Goal: Task Accomplishment & Management: Complete application form

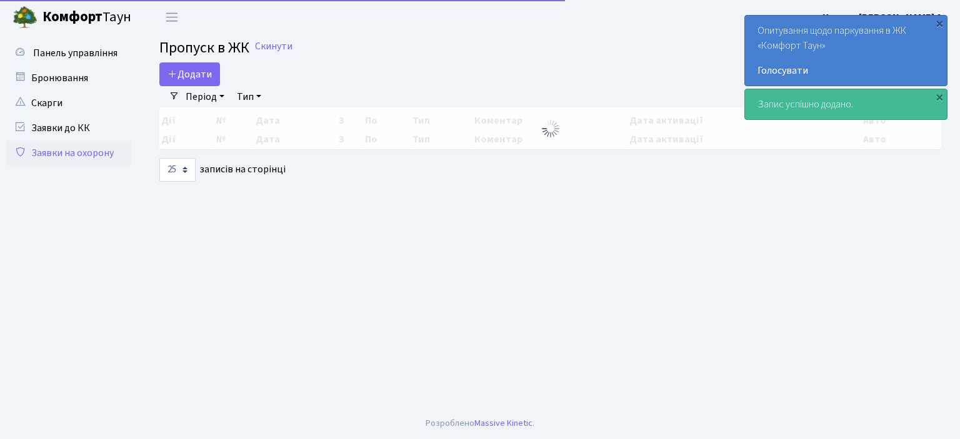
select select "25"
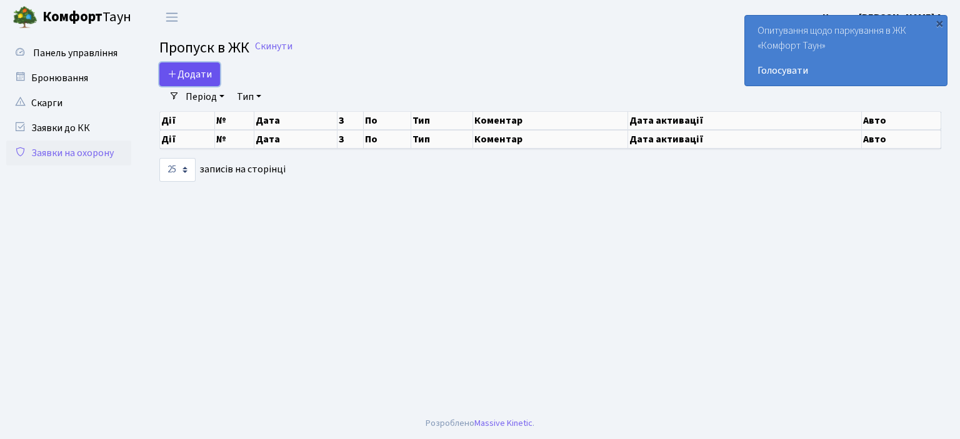
click at [192, 74] on span "Додати" at bounding box center [189, 74] width 44 height 14
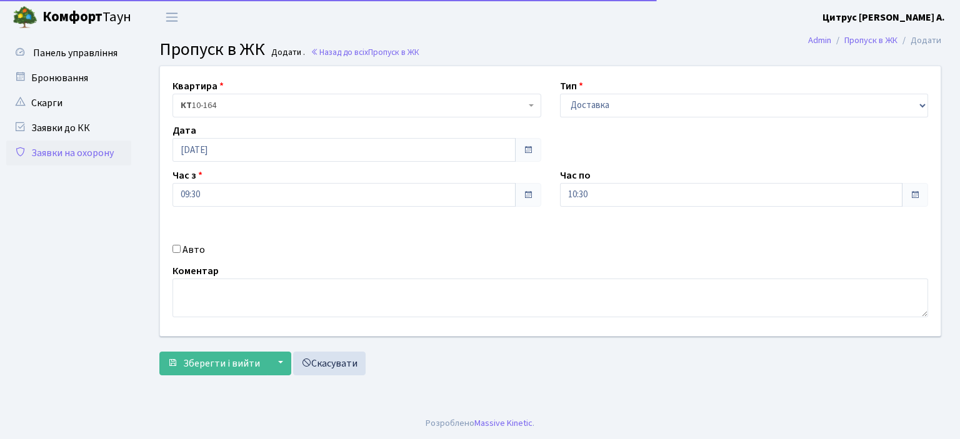
select select "1"
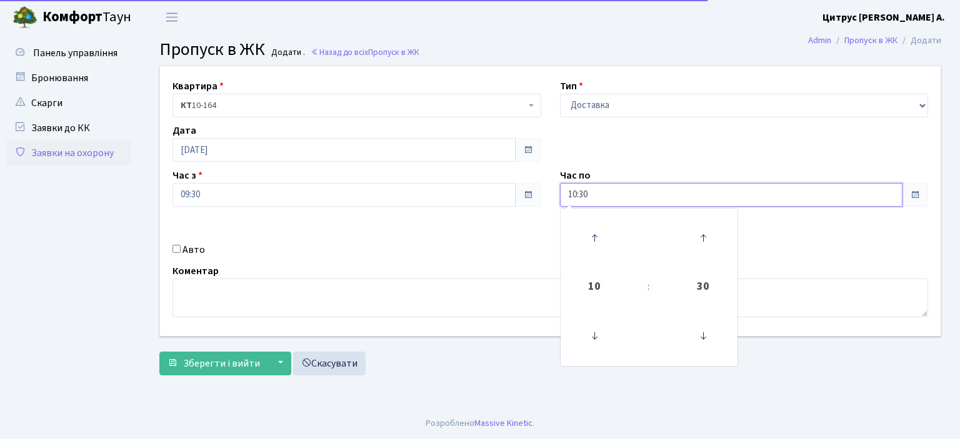
drag, startPoint x: 611, startPoint y: 192, endPoint x: 539, endPoint y: 198, distance: 72.1
click at [539, 198] on div "Квартира <b>КТ</b>&nbsp;&nbsp;&nbsp;&nbsp;10-164 КТ 10-164 Тип - Доставка Таксі…" at bounding box center [550, 201] width 799 height 270
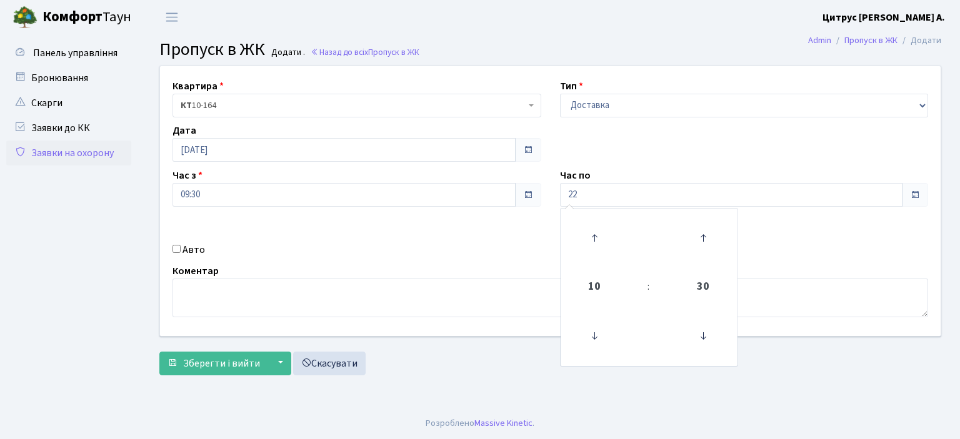
type input "22:00"
click at [177, 249] on input "Авто" at bounding box center [176, 249] width 8 height 8
checkbox input "true"
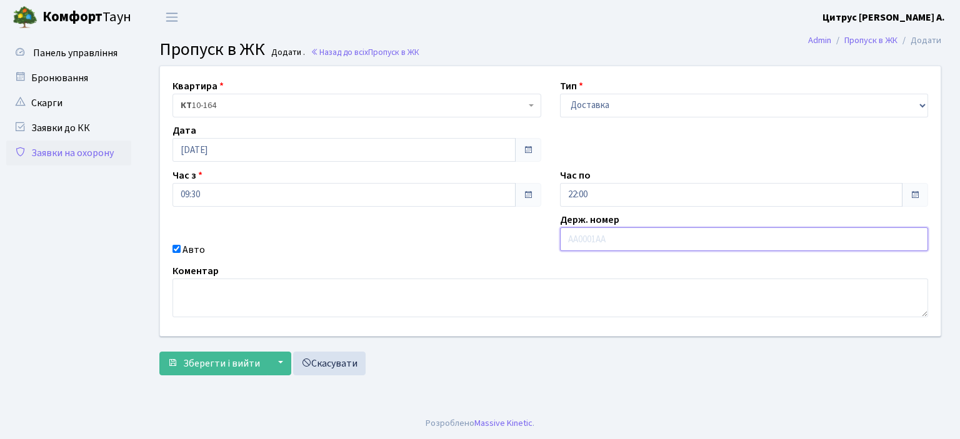
type input "а"
type input "АА7516РІ"
click at [159, 352] on button "Зберегти і вийти" at bounding box center [213, 364] width 109 height 24
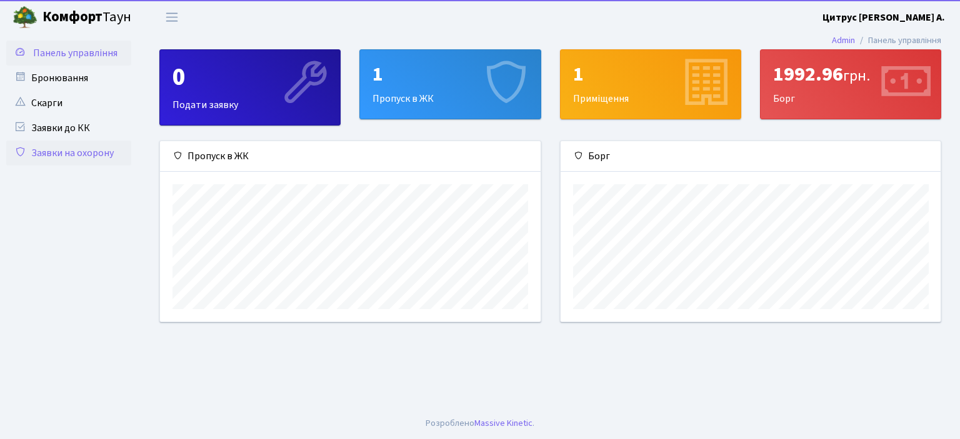
scroll to position [180, 380]
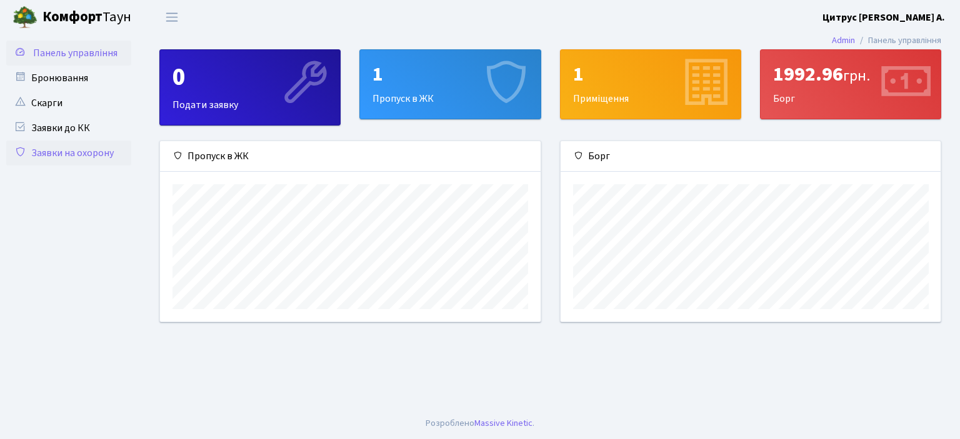
click at [62, 161] on link "Заявки на охорону" at bounding box center [68, 153] width 125 height 25
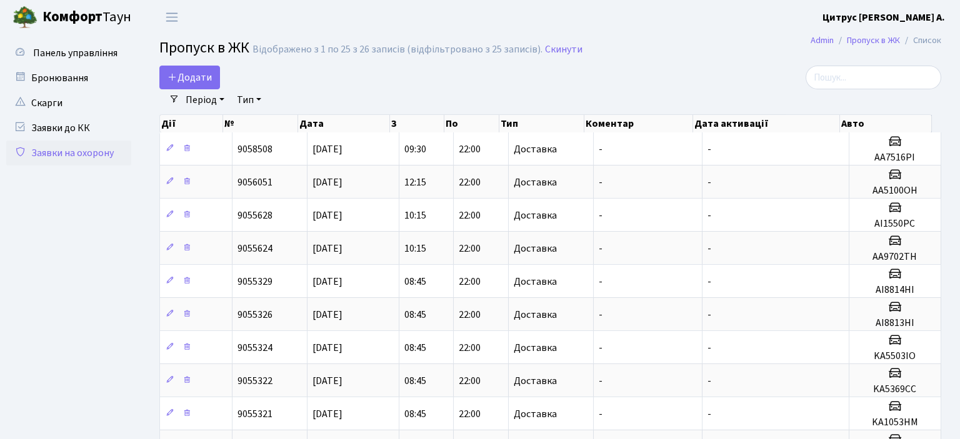
select select "25"
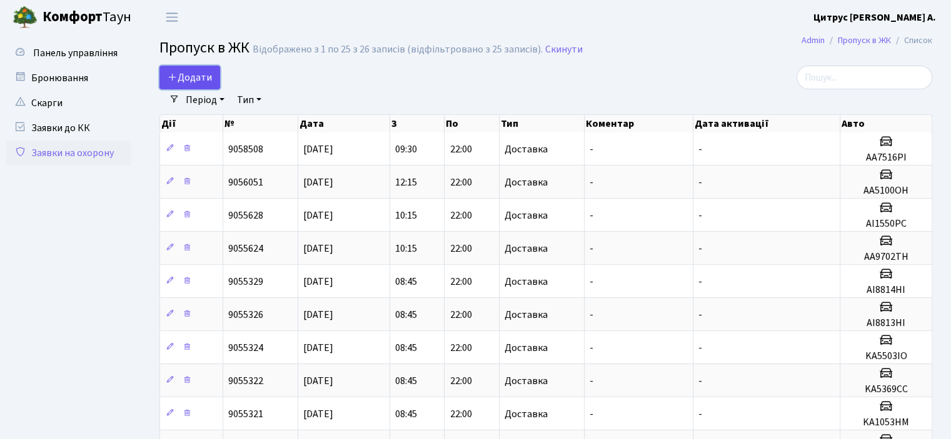
click at [199, 79] on span "Додати" at bounding box center [189, 78] width 44 height 14
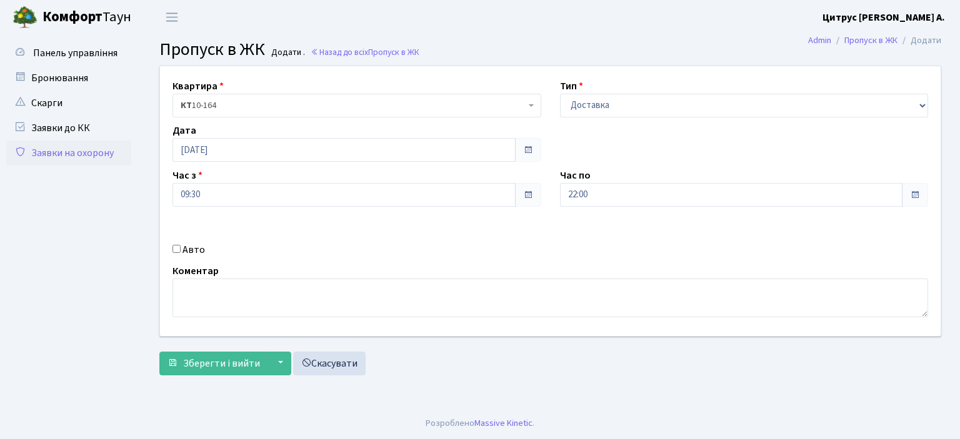
select select "1"
click at [179, 249] on input "Авто" at bounding box center [176, 249] width 8 height 8
checkbox input "true"
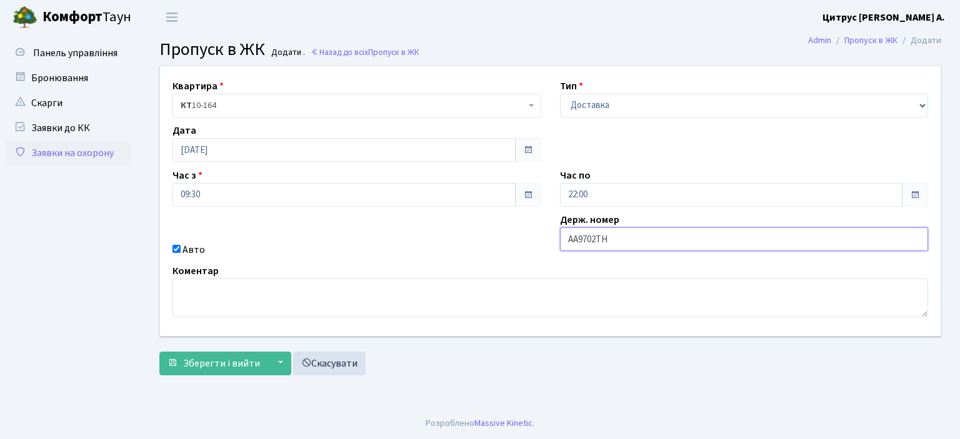
type input "АА9702ТН"
click at [159, 352] on button "Зберегти і вийти" at bounding box center [213, 364] width 109 height 24
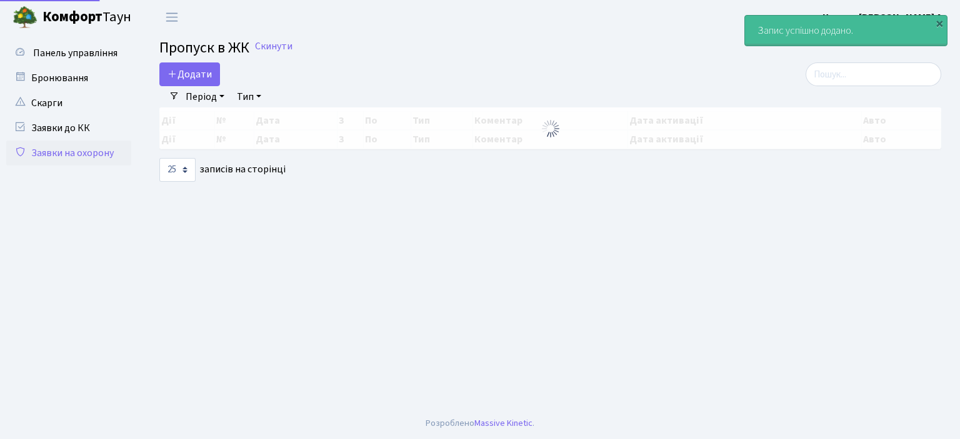
select select "25"
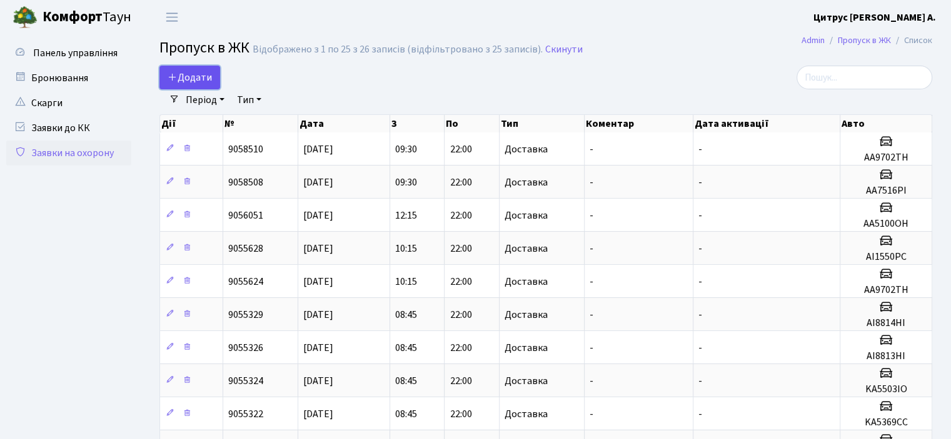
click at [193, 73] on span "Додати" at bounding box center [189, 78] width 44 height 14
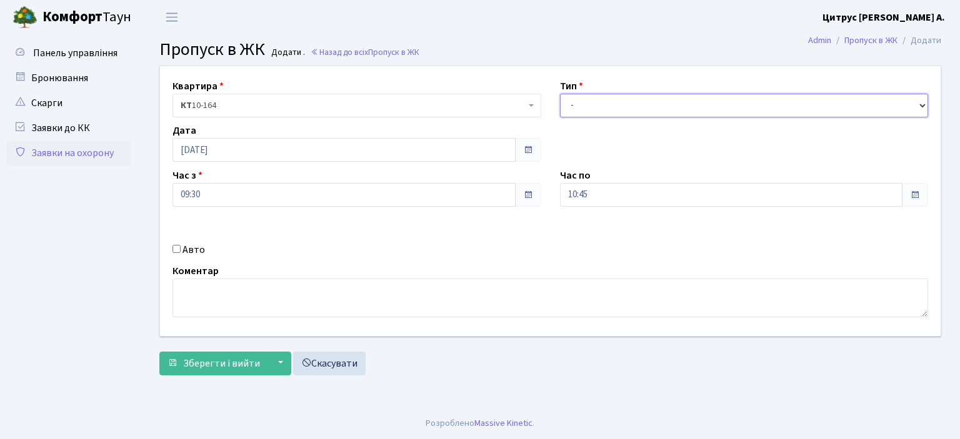
click at [576, 112] on select "- Доставка Таксі Гості Сервіс" at bounding box center [744, 106] width 369 height 24
select select "1"
click at [560, 94] on select "- Доставка Таксі Гості Сервіс" at bounding box center [744, 106] width 369 height 24
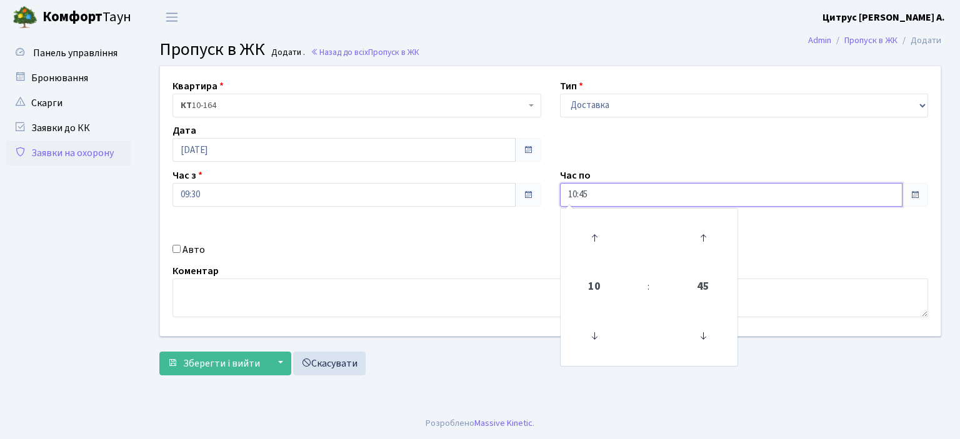
drag, startPoint x: 600, startPoint y: 189, endPoint x: 554, endPoint y: 203, distance: 48.4
click at [554, 203] on div "Час по 10:45 10 : 45 00 01 02 03 04 05 06 07 08 09 10 11 12 13 14 15 16 17 18 1…" at bounding box center [744, 187] width 387 height 39
type input "22:00"
click at [179, 254] on div "Авто" at bounding box center [356, 249] width 387 height 15
click at [179, 252] on input "Авто" at bounding box center [176, 249] width 8 height 8
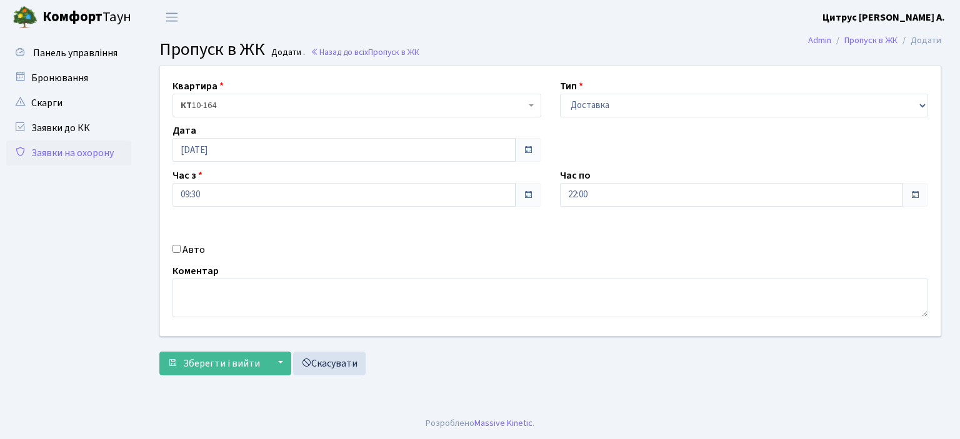
checkbox input "true"
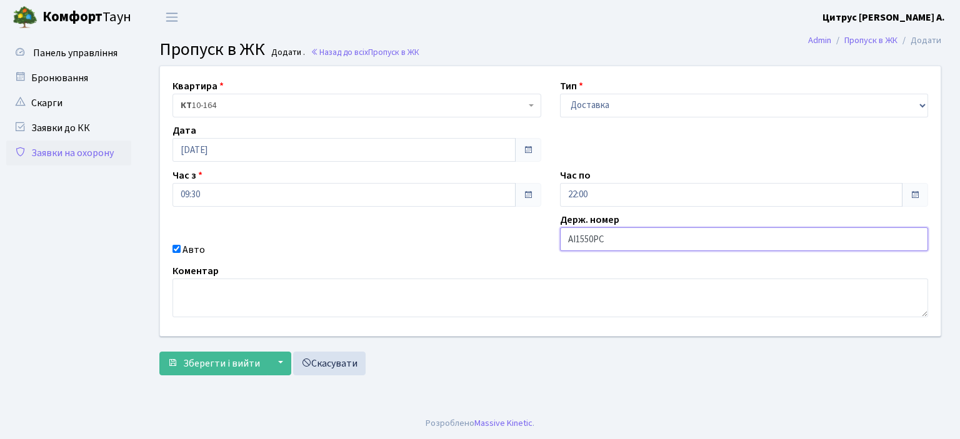
type input "АІ1550РС"
click at [159, 352] on button "Зберегти і вийти" at bounding box center [213, 364] width 109 height 24
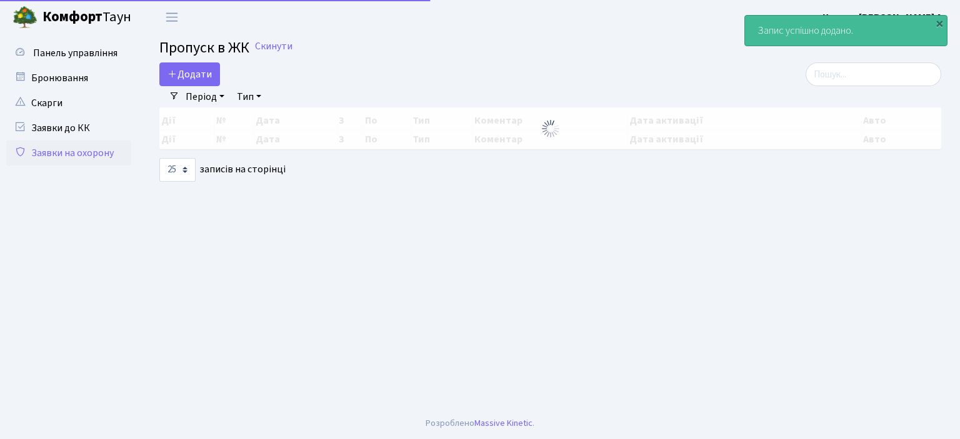
select select "25"
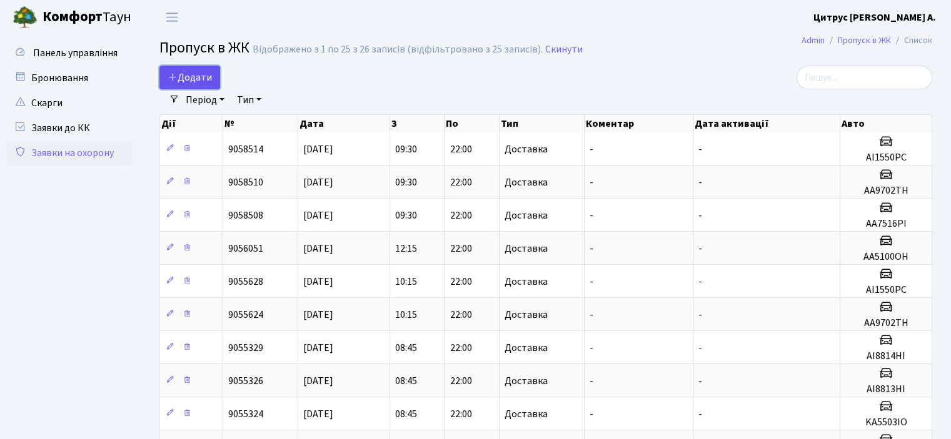
click at [191, 71] on span "Додати" at bounding box center [189, 78] width 44 height 14
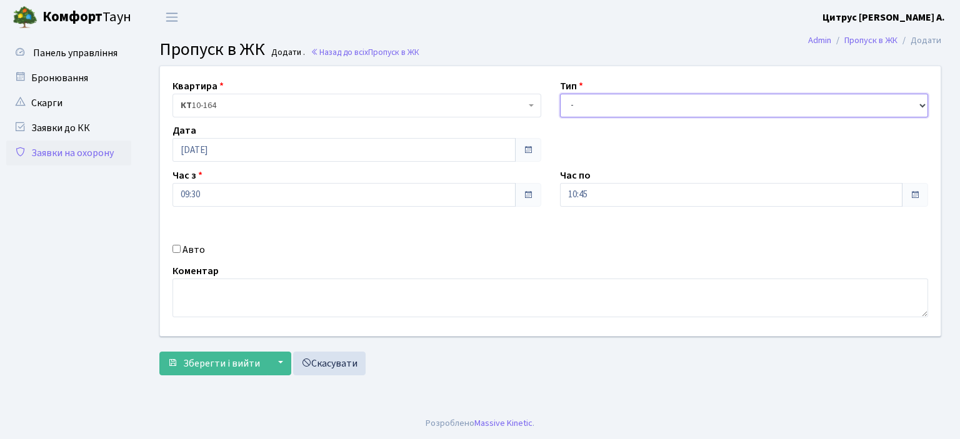
click at [596, 103] on select "- Доставка Таксі Гості Сервіс" at bounding box center [744, 106] width 369 height 24
select select "1"
click at [560, 94] on select "- Доставка Таксі Гості Сервіс" at bounding box center [744, 106] width 369 height 24
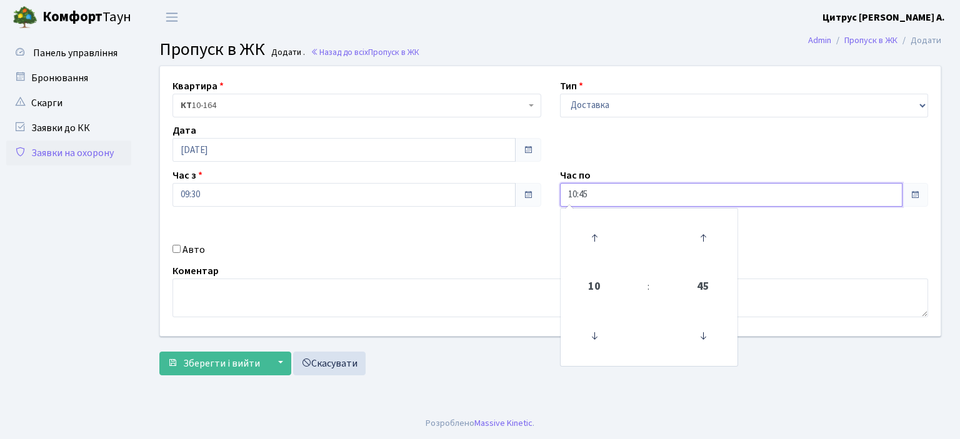
drag, startPoint x: 592, startPoint y: 197, endPoint x: 570, endPoint y: 204, distance: 23.7
click at [570, 204] on div "10:45 10 : 45 00 01 02 03 04 05 06 07 08 09 10 11 12 13 14 15 16 17 18 19 20 21…" at bounding box center [744, 195] width 369 height 24
type input "22:00"
click at [180, 247] on input "Авто" at bounding box center [176, 249] width 8 height 8
checkbox input "true"
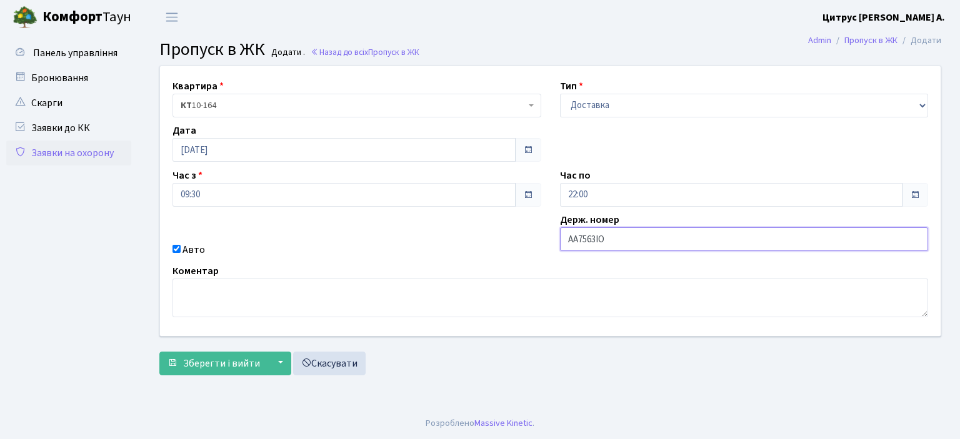
type input "АА7563ІО"
click at [159, 352] on button "Зберегти і вийти" at bounding box center [213, 364] width 109 height 24
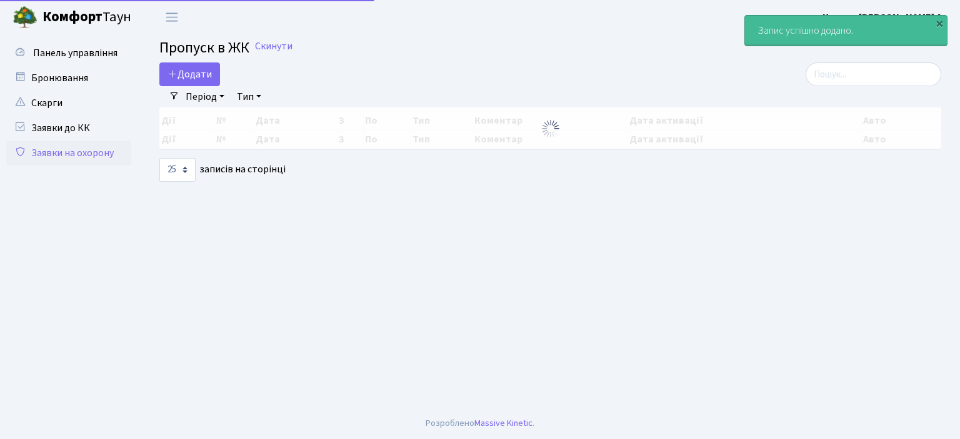
select select "25"
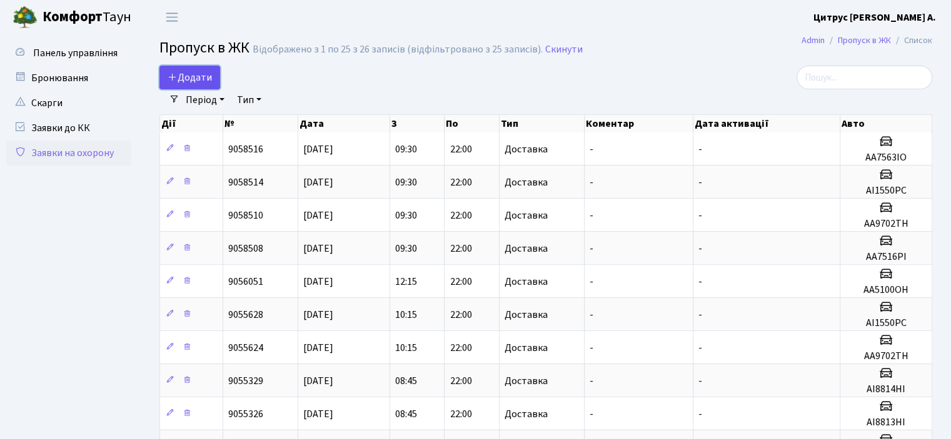
click at [171, 87] on link "Додати" at bounding box center [189, 78] width 61 height 24
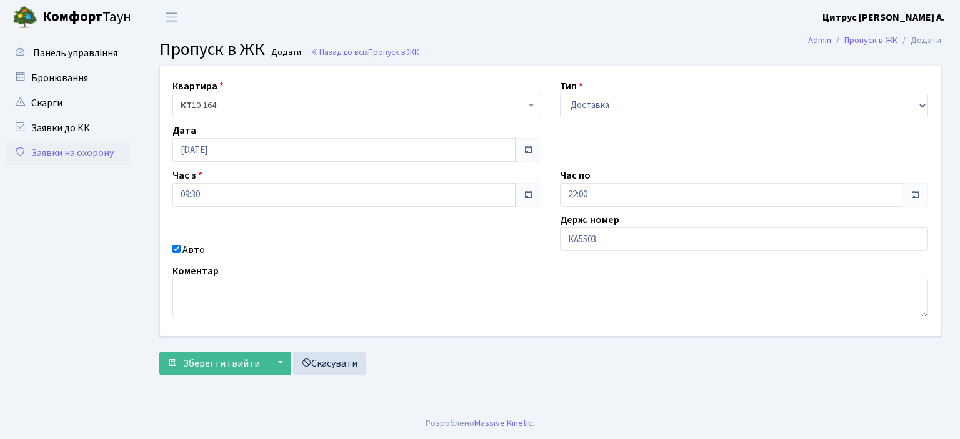
select select "1"
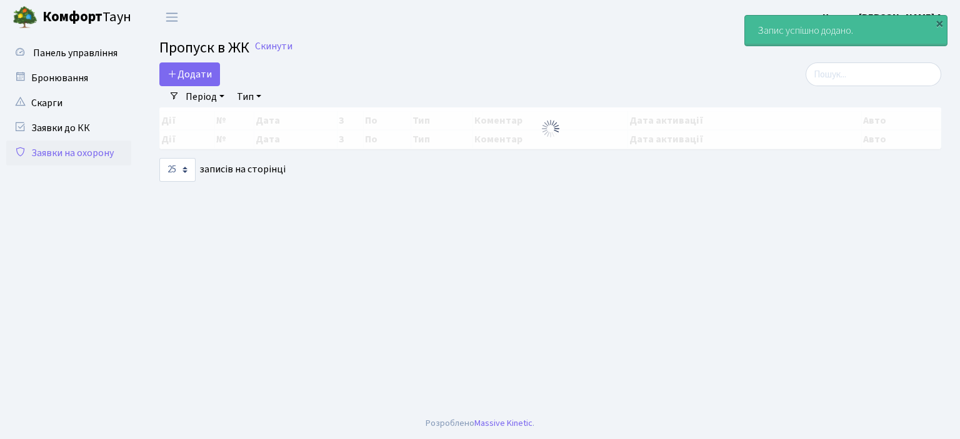
select select "25"
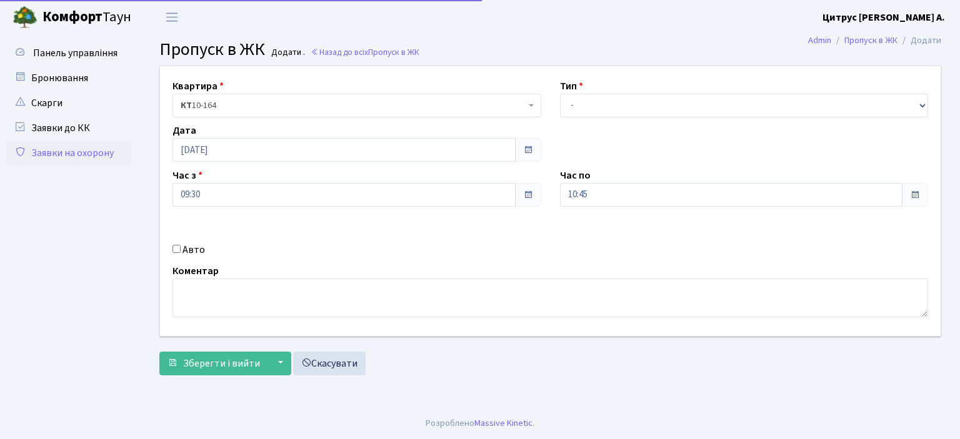
select select "1"
click at [560, 94] on select "- Доставка Таксі Гості Сервіс" at bounding box center [744, 106] width 369 height 24
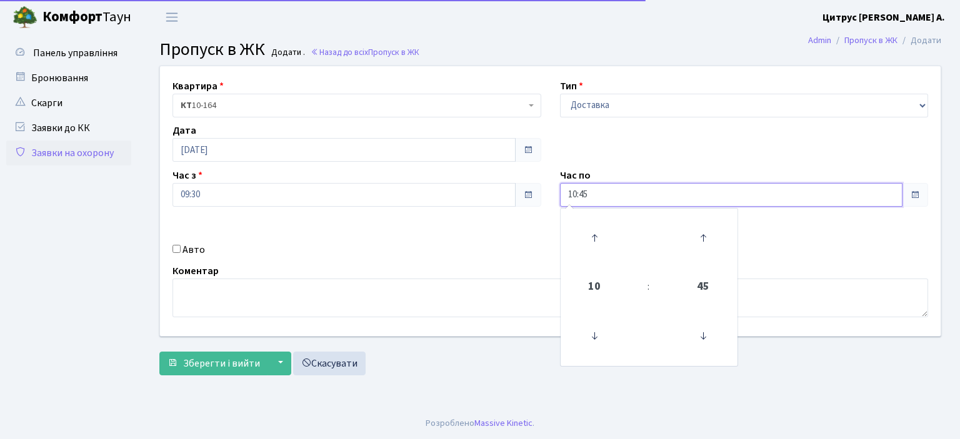
drag, startPoint x: 587, startPoint y: 197, endPoint x: 544, endPoint y: 199, distance: 43.2
click at [544, 199] on div "Квартира <b>КТ</b>&nbsp;&nbsp;&nbsp;&nbsp;10-164 КТ 10-164 Тип - Доставка Таксі…" at bounding box center [550, 201] width 799 height 270
type input "22:00"
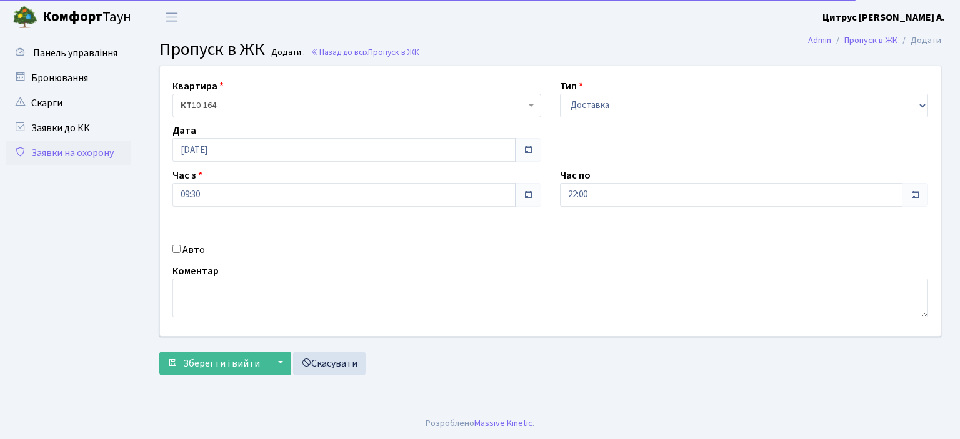
click at [172, 246] on input "Авто" at bounding box center [176, 249] width 8 height 8
checkbox input "true"
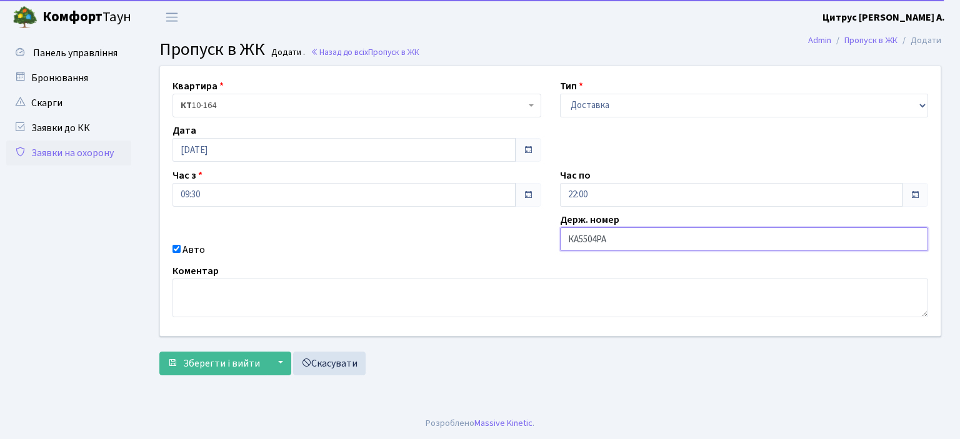
type input "КА5504РА"
click at [159, 352] on button "Зберегти і вийти" at bounding box center [213, 364] width 109 height 24
